Goal: Communication & Community: Answer question/provide support

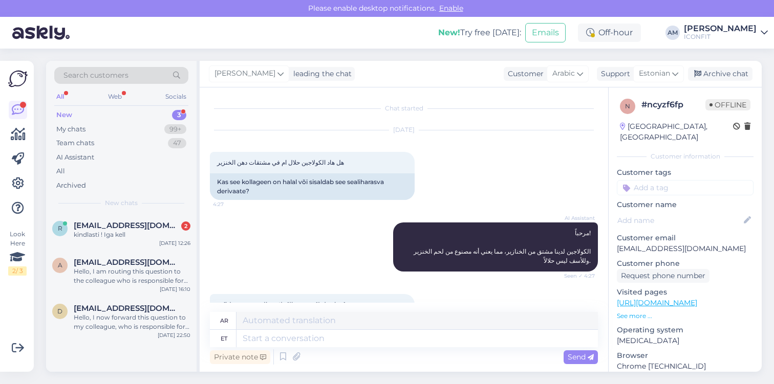
scroll to position [613, 0]
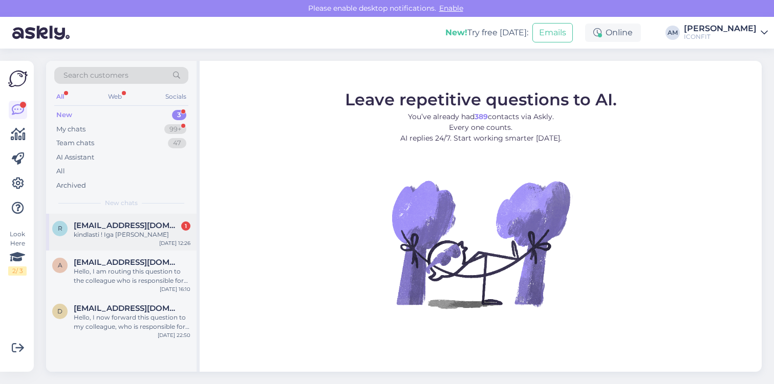
click at [138, 232] on div "kindlasti ! Iga [PERSON_NAME]" at bounding box center [132, 234] width 117 height 9
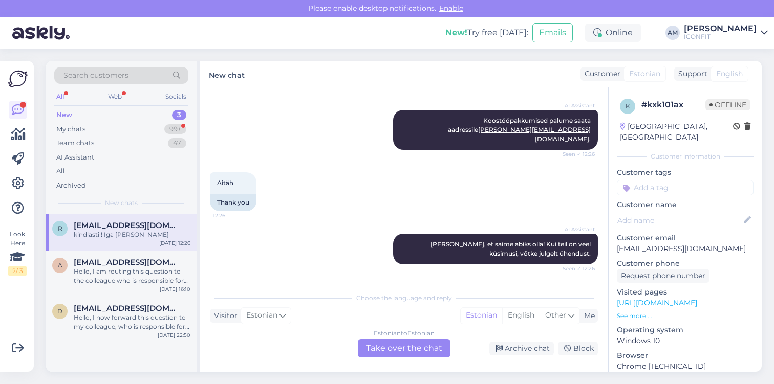
scroll to position [535, 0]
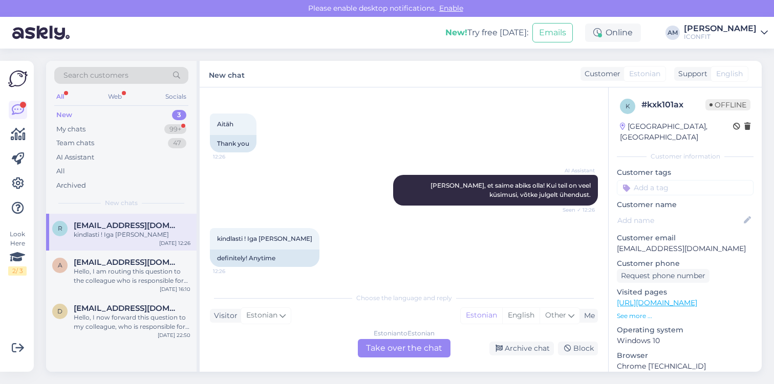
click at [399, 354] on div "Estonian to Estonian Take over the chat" at bounding box center [404, 348] width 93 height 18
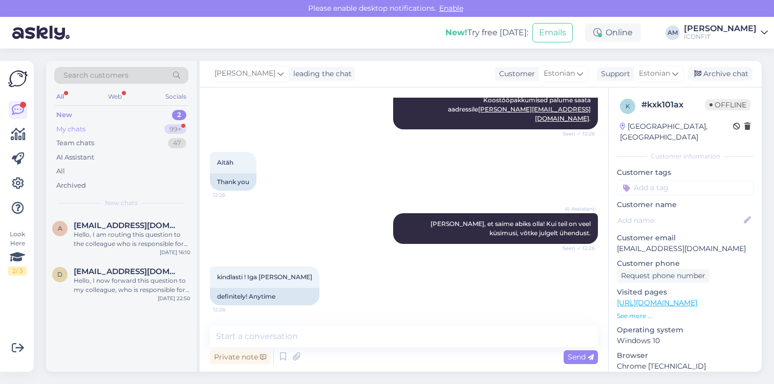
click at [141, 126] on div "My chats 99+" at bounding box center [121, 129] width 134 height 14
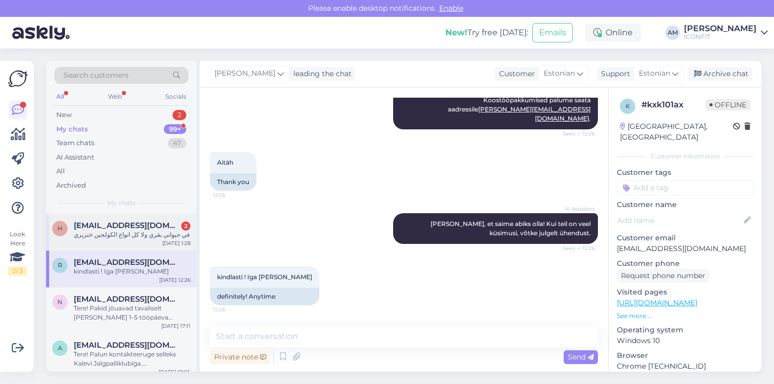
click at [135, 230] on div "في حيواني بقري ولا كل انواع الكولجين خنزيري" at bounding box center [132, 234] width 117 height 9
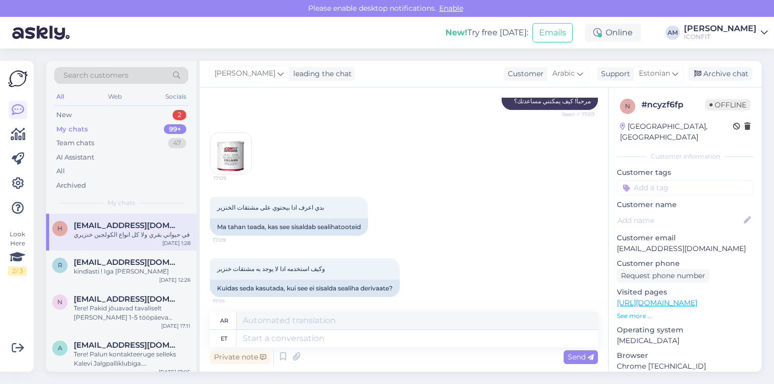
scroll to position [766, 0]
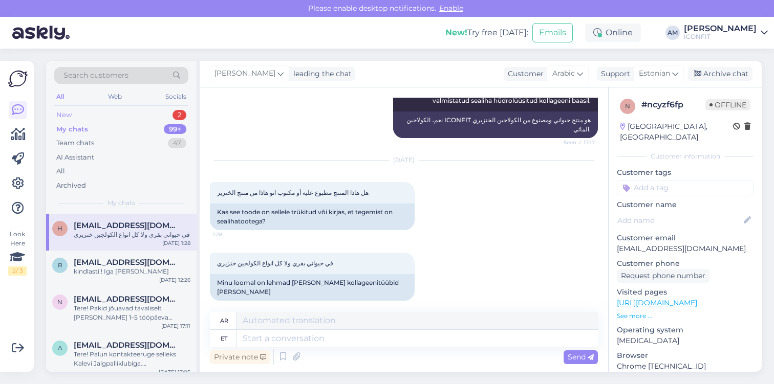
click at [129, 111] on div "New 2" at bounding box center [121, 115] width 134 height 14
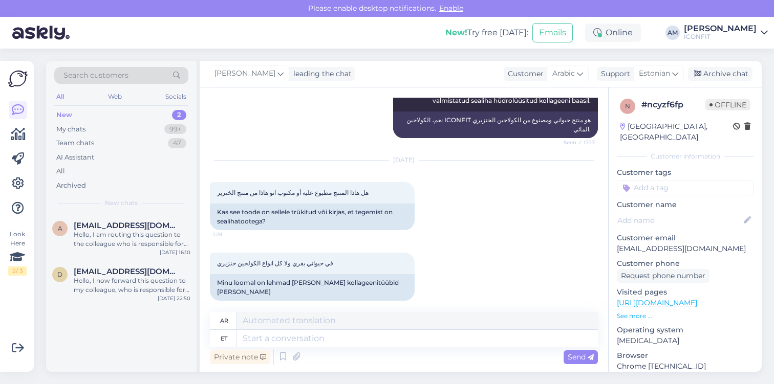
click at [135, 111] on div "New 2" at bounding box center [121, 115] width 134 height 14
click at [139, 225] on span "[EMAIL_ADDRESS][DOMAIN_NAME]" at bounding box center [127, 225] width 106 height 9
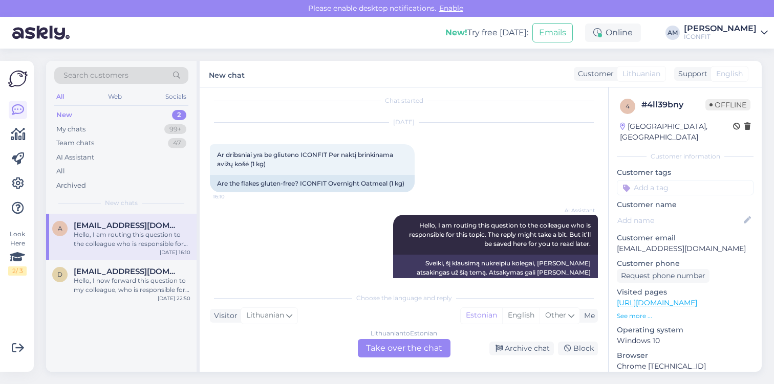
scroll to position [31, 0]
